Goal: Transaction & Acquisition: Purchase product/service

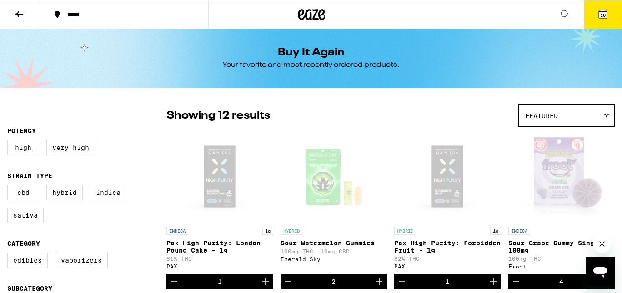
click at [603, 19] on icon at bounding box center [602, 14] width 11 height 11
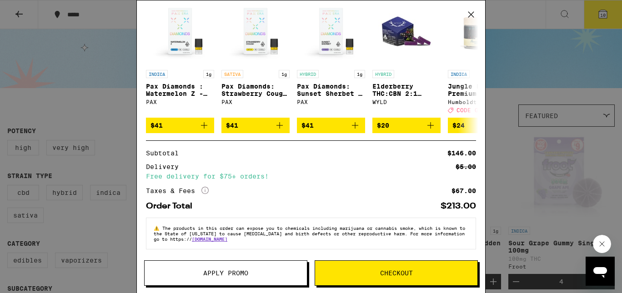
scroll to position [222, 0]
click at [404, 273] on span "Checkout" at bounding box center [396, 273] width 33 height 6
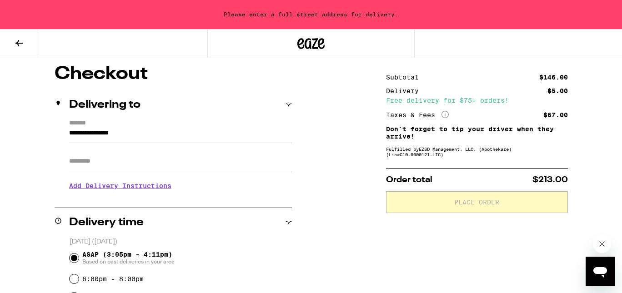
scroll to position [65, 0]
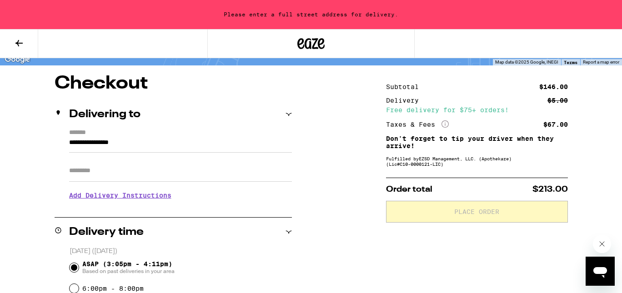
click at [149, 140] on input "**********" at bounding box center [180, 144] width 223 height 15
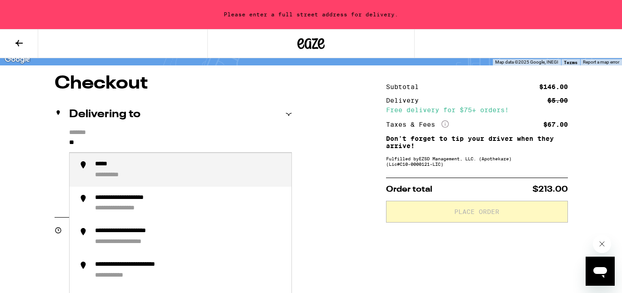
type input "*"
click at [174, 169] on div "**********" at bounding box center [189, 169] width 189 height 19
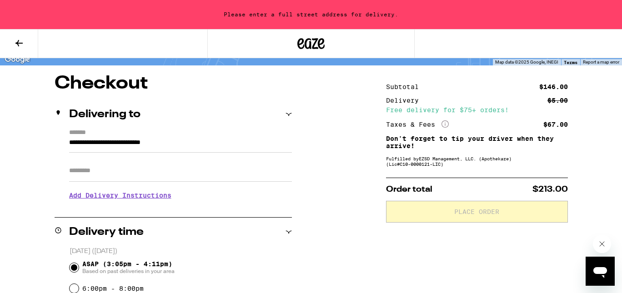
type input "**********"
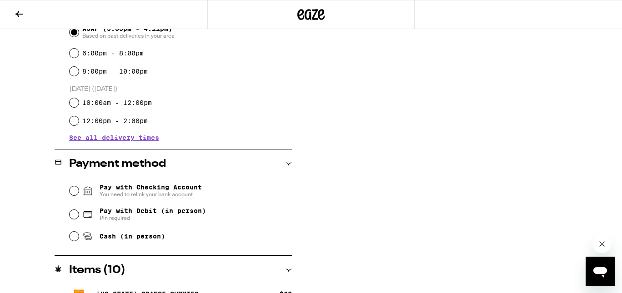
scroll to position [271, 0]
click at [71, 215] on input "Pay with Debit (in person) Pin required" at bounding box center [74, 213] width 9 height 9
radio input "true"
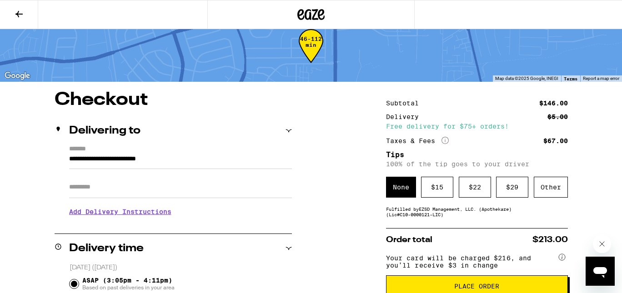
scroll to position [30, 0]
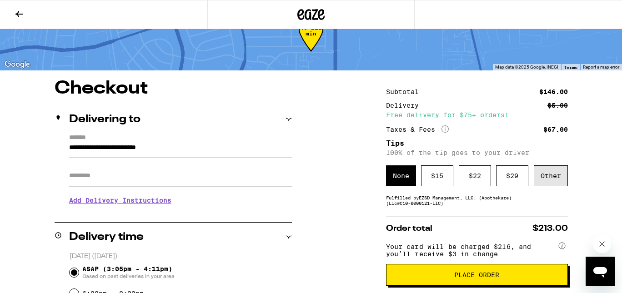
click at [549, 185] on div "Other" at bounding box center [551, 175] width 34 height 21
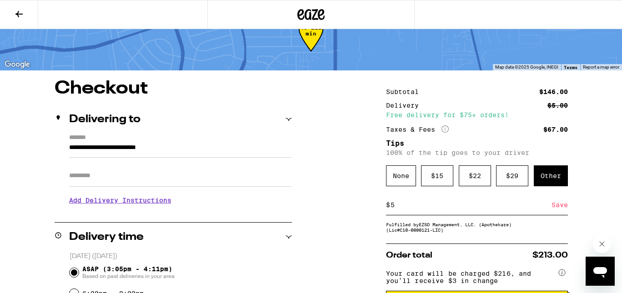
type input "5"
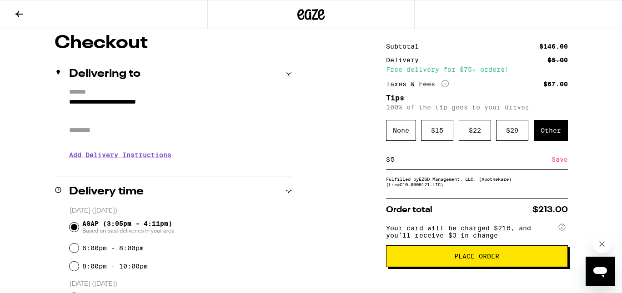
scroll to position [77, 0]
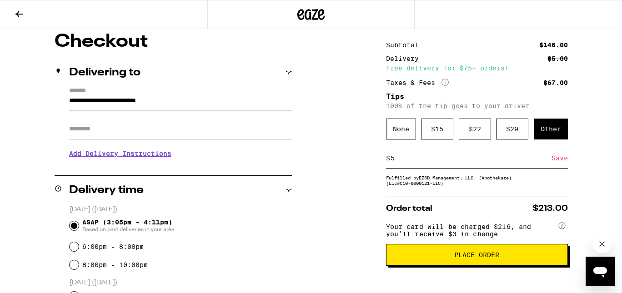
click at [563, 161] on div "Save" at bounding box center [559, 158] width 16 height 20
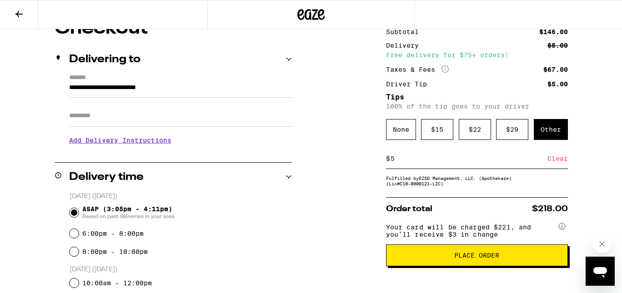
scroll to position [98, 0]
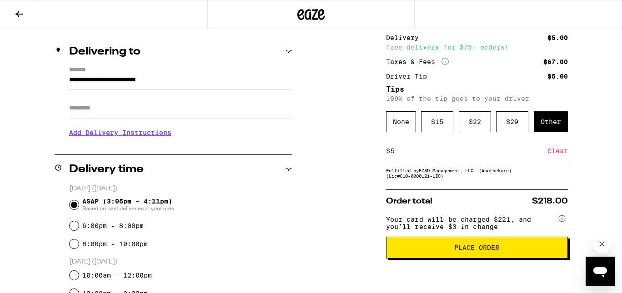
click at [492, 251] on span "Place Order" at bounding box center [476, 247] width 45 height 6
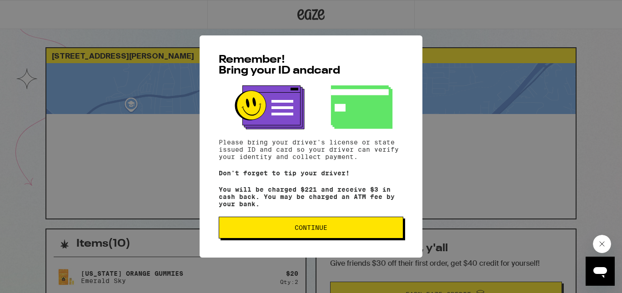
click at [395, 229] on span "Continue" at bounding box center [310, 227] width 169 height 6
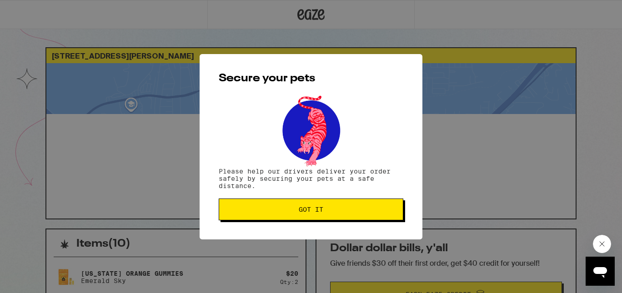
click at [388, 216] on button "Got it" at bounding box center [311, 210] width 185 height 22
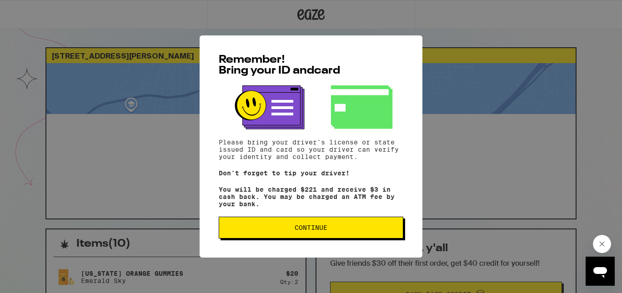
click at [286, 230] on span "Continue" at bounding box center [310, 227] width 169 height 6
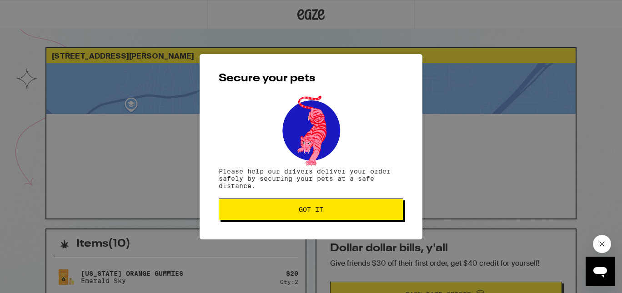
click at [311, 213] on span "Got it" at bounding box center [311, 209] width 25 height 6
